Goal: Information Seeking & Learning: Understand process/instructions

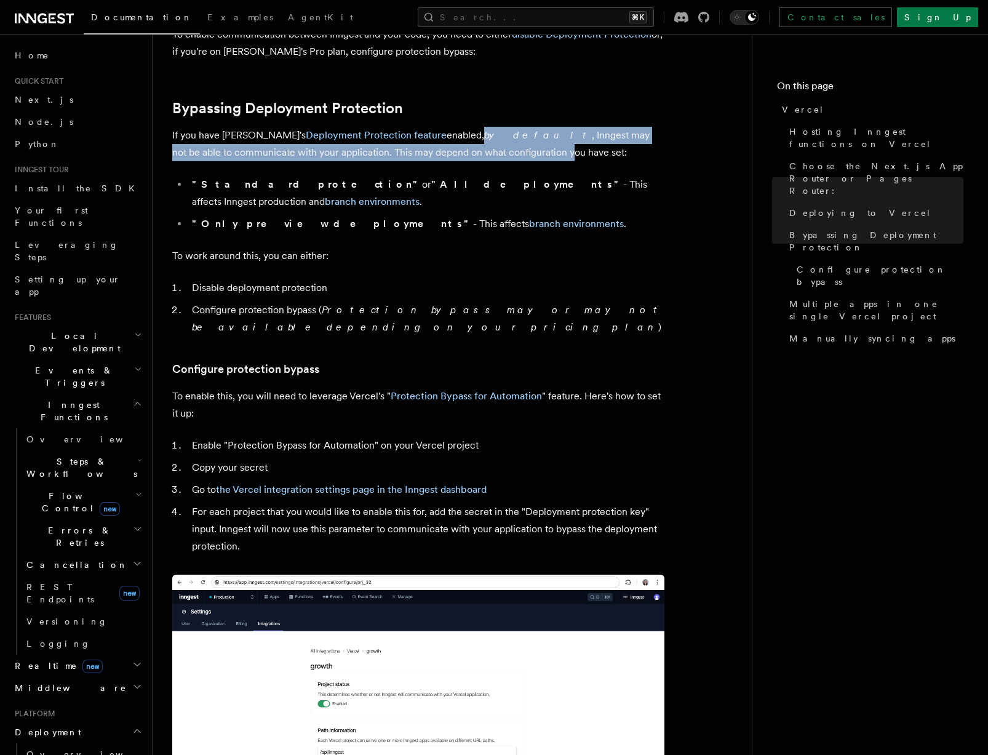
drag, startPoint x: 431, startPoint y: 130, endPoint x: 449, endPoint y: 143, distance: 21.9
click at [449, 143] on p "If you have Vercel's Deployment Protection feature enabled, by default , Innges…" at bounding box center [418, 144] width 492 height 34
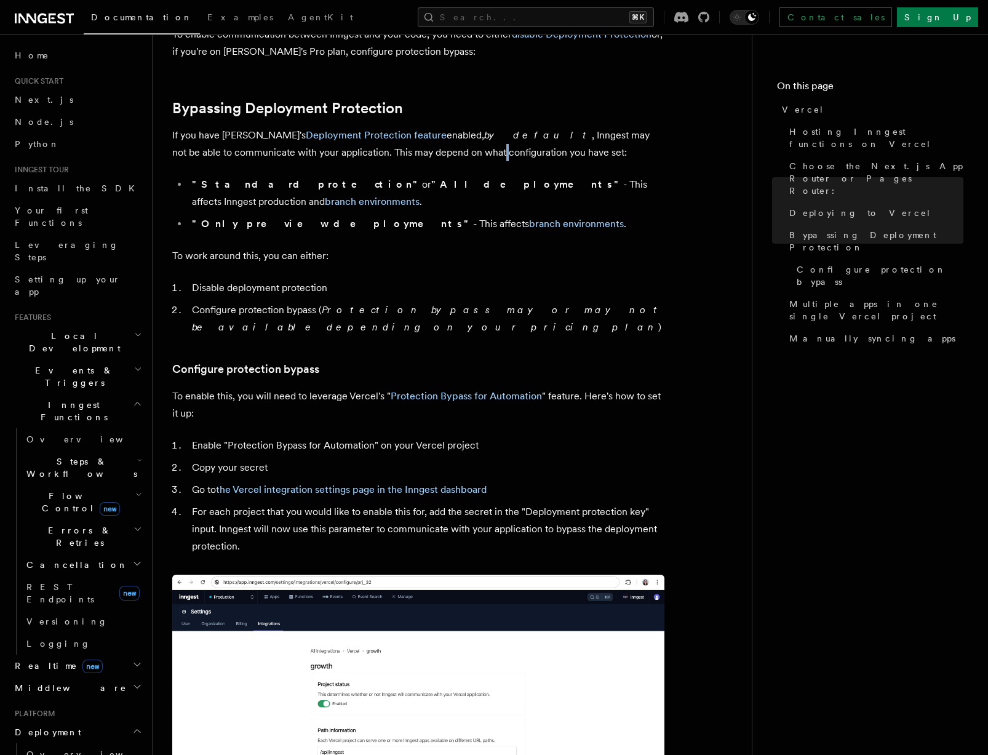
click at [385, 151] on p "If you have Vercel's Deployment Protection feature enabled, by default , Innges…" at bounding box center [418, 144] width 492 height 34
drag, startPoint x: 268, startPoint y: 175, endPoint x: 319, endPoint y: 179, distance: 51.8
click at [312, 179] on li ""Standard protection" or "All deployments" - This affects Inngest production an…" at bounding box center [426, 193] width 476 height 34
drag, startPoint x: 343, startPoint y: 179, endPoint x: 391, endPoint y: 181, distance: 48.6
click at [388, 181] on li ""Standard protection" or "All deployments" - This affects Inngest production an…" at bounding box center [426, 193] width 476 height 34
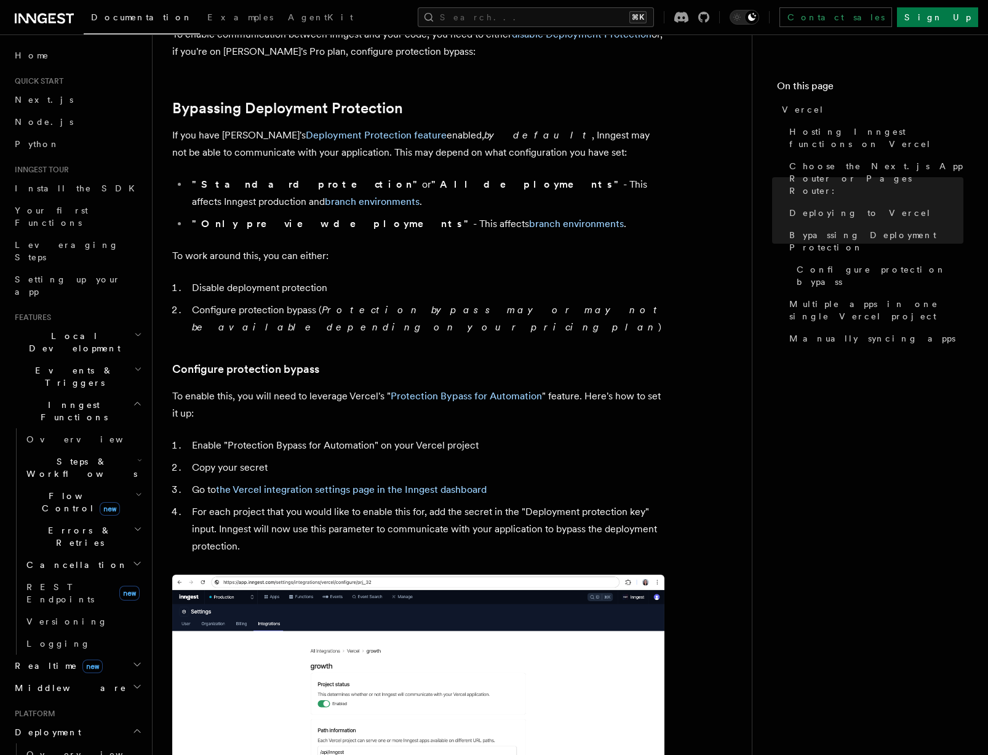
click at [392, 181] on li ""Standard protection" or "All deployments" - This affects Inngest production an…" at bounding box center [426, 193] width 476 height 34
drag, startPoint x: 212, startPoint y: 204, endPoint x: 249, endPoint y: 203, distance: 37.5
click at [249, 218] on strong ""Only preview deployments"" at bounding box center [332, 224] width 281 height 12
drag, startPoint x: 254, startPoint y: 203, endPoint x: 290, endPoint y: 205, distance: 37.0
click at [286, 218] on strong ""Only preview deployments"" at bounding box center [332, 224] width 281 height 12
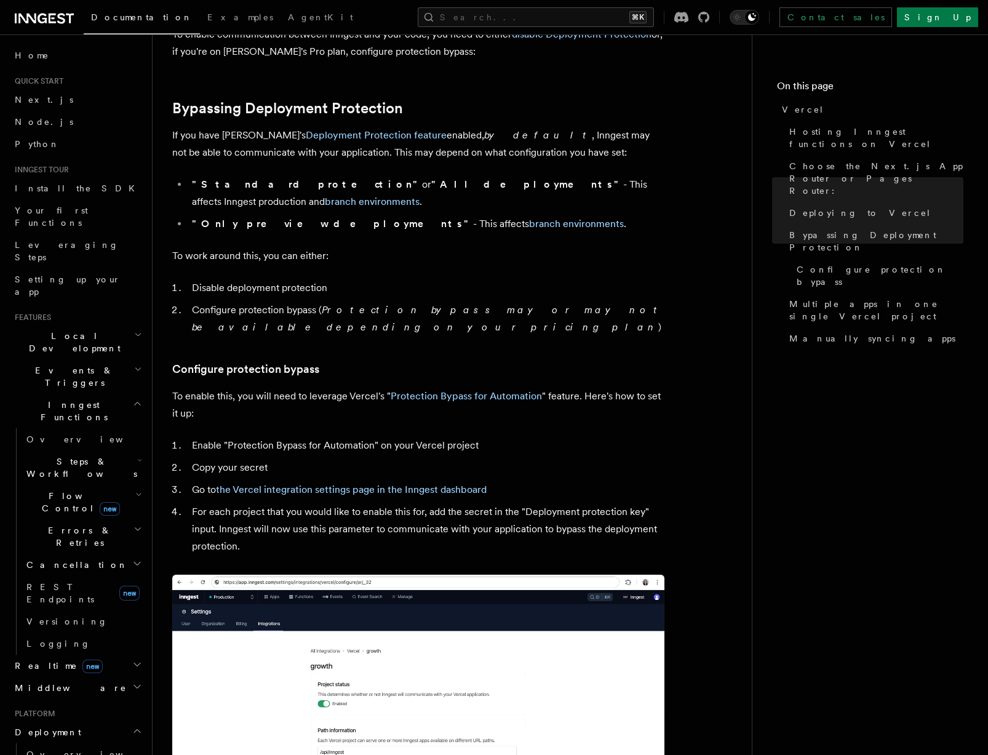
click at [294, 218] on strong ""Only preview deployments"" at bounding box center [332, 224] width 281 height 12
drag, startPoint x: 214, startPoint y: 236, endPoint x: 222, endPoint y: 241, distance: 9.1
click at [222, 247] on p "To work around this, you can either:" at bounding box center [418, 255] width 492 height 17
drag, startPoint x: 217, startPoint y: 256, endPoint x: 270, endPoint y: 264, distance: 53.5
click at [267, 264] on article "Platform Deployment Cloud Providers Setup Vercel Inngest enables you to host yo…" at bounding box center [452, 468] width 560 height 2564
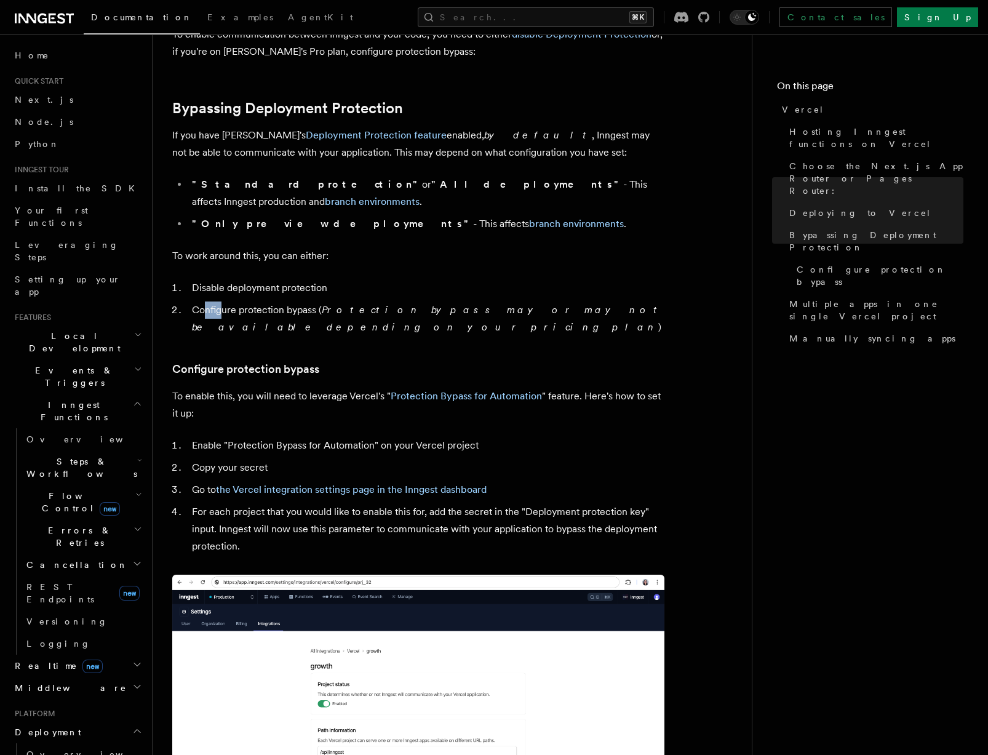
drag, startPoint x: 207, startPoint y: 288, endPoint x: 232, endPoint y: 293, distance: 25.1
click at [230, 302] on li "Configure protection bypass ( Protection bypass may or may not be available dep…" at bounding box center [426, 319] width 476 height 34
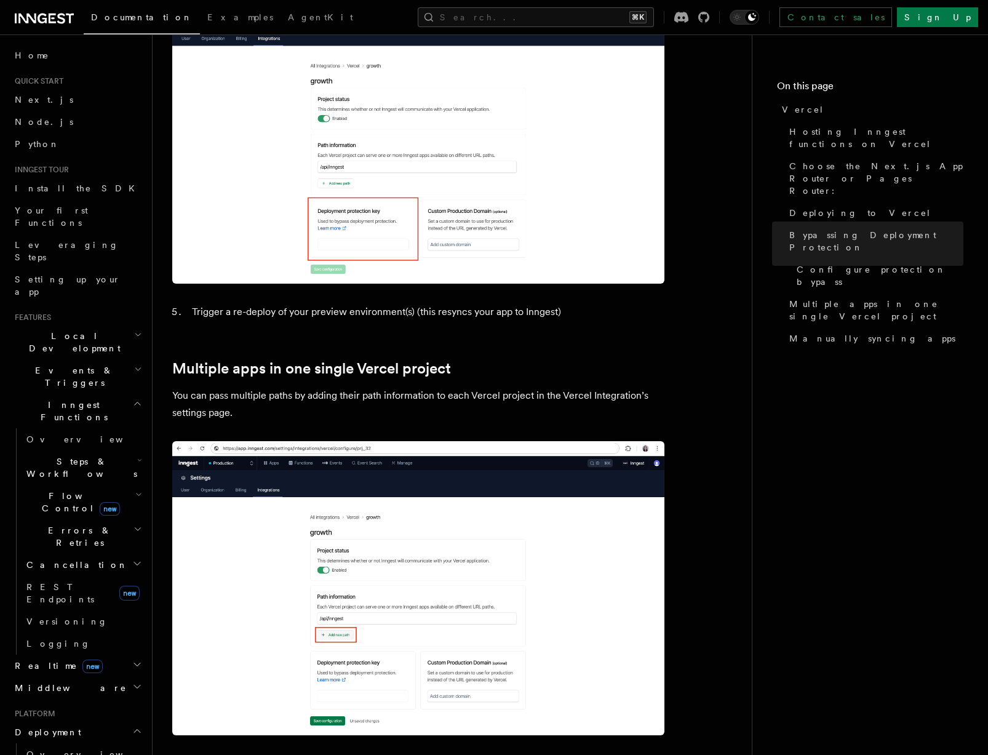
scroll to position [1472, 0]
